Goal: Task Accomplishment & Management: Manage account settings

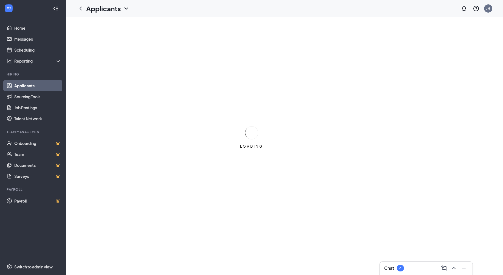
click at [24, 87] on link "Applicants" at bounding box center [37, 85] width 47 height 11
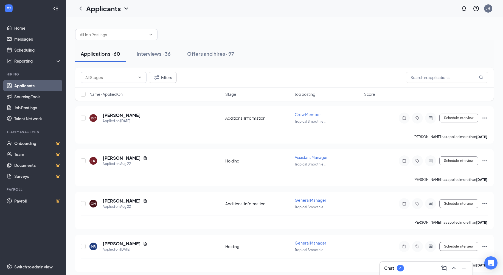
click at [309, 93] on span "Job posting" at bounding box center [305, 93] width 21 height 5
click at [320, 95] on icon "ArrowDown" at bounding box center [318, 93] width 3 height 3
click at [153, 53] on div "Interviews · 36" at bounding box center [154, 53] width 34 height 7
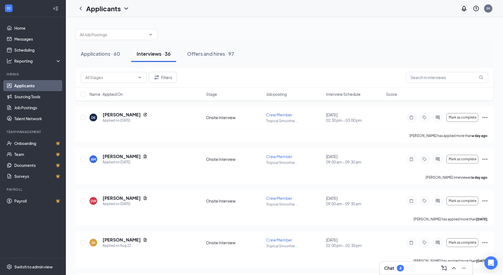
click at [337, 96] on span "Interview Schedule" at bounding box center [343, 93] width 35 height 5
click at [352, 94] on span "Interview Schedule" at bounding box center [343, 93] width 35 height 5
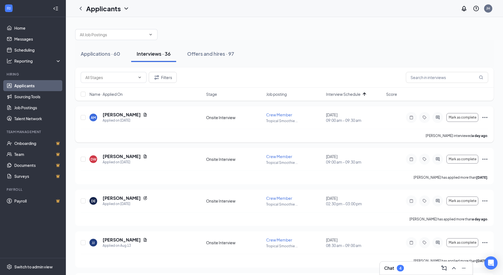
click at [485, 117] on icon "Ellipses" at bounding box center [484, 117] width 7 height 7
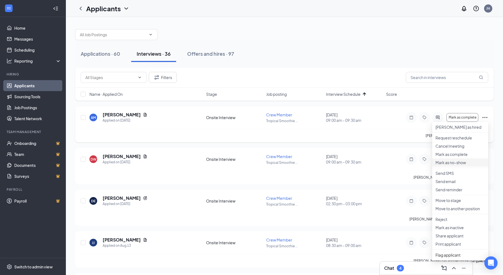
click at [456, 165] on p "Mark as no-show" at bounding box center [459, 162] width 49 height 5
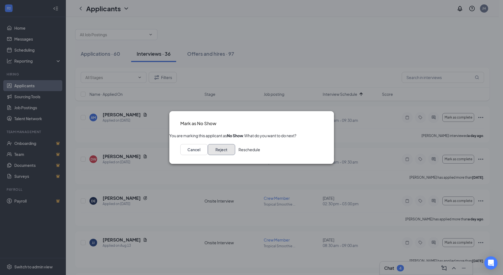
click at [235, 155] on button "Reject" at bounding box center [221, 149] width 27 height 11
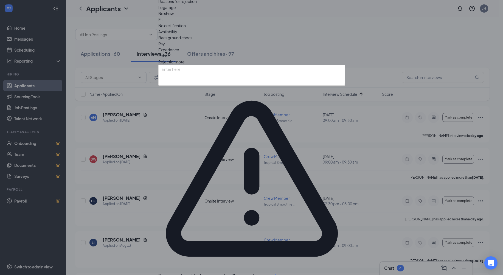
click at [174, 16] on span "No show" at bounding box center [165, 13] width 15 height 6
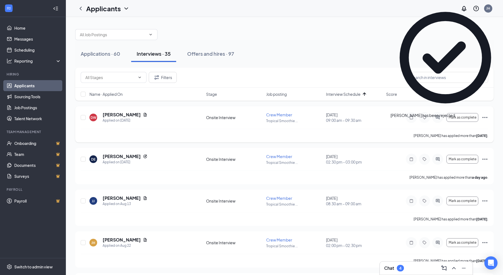
click at [486, 118] on icon "Ellipses" at bounding box center [484, 117] width 7 height 7
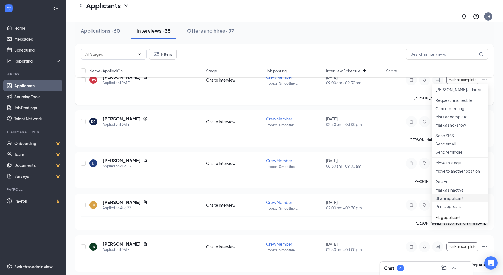
scroll to position [55, 0]
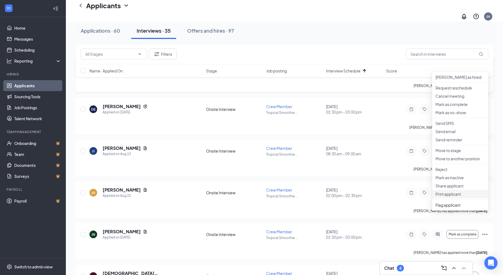
click at [457, 197] on p "Print applicant" at bounding box center [459, 193] width 49 height 5
